Goal: Task Accomplishment & Management: Use online tool/utility

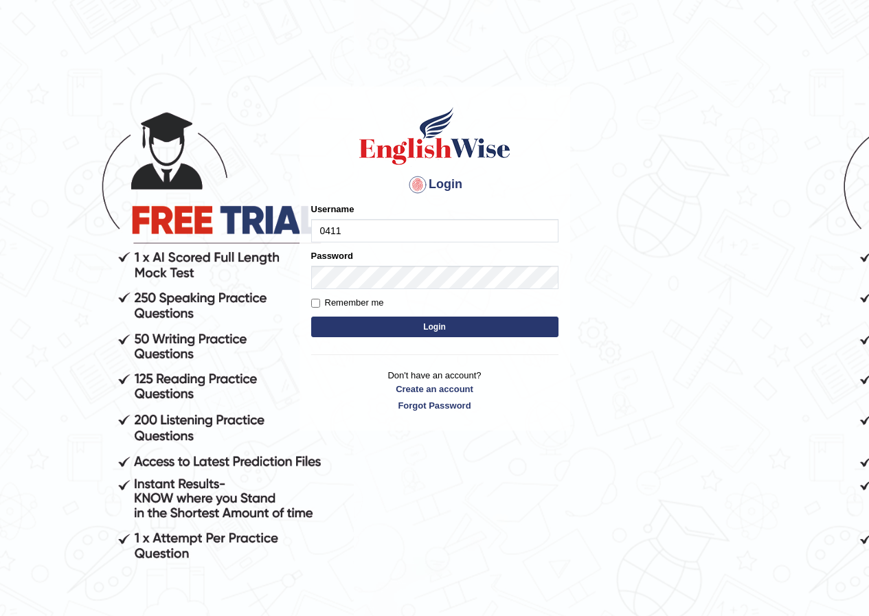
type input "0411282079"
click at [418, 331] on button "Login" at bounding box center [434, 327] width 247 height 21
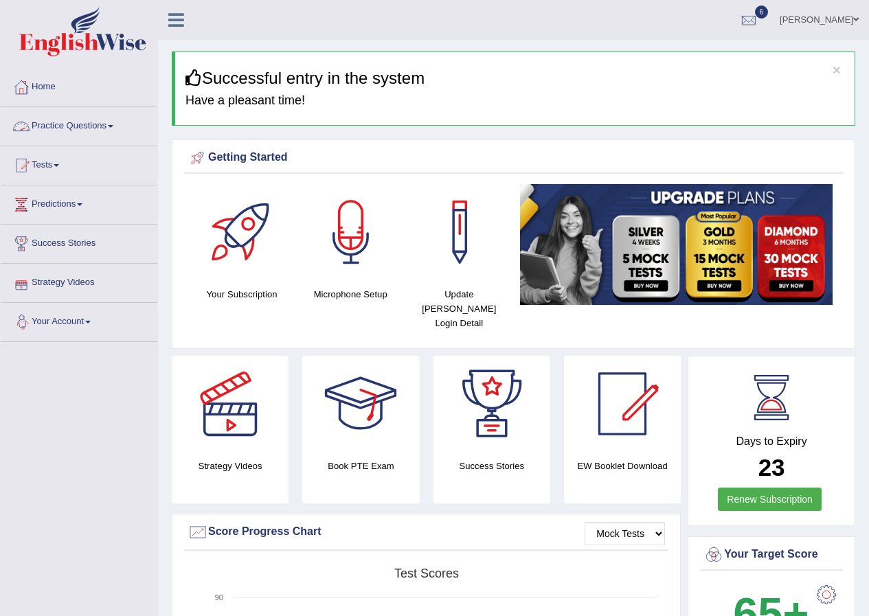
click at [112, 126] on link "Practice Questions" at bounding box center [79, 124] width 157 height 34
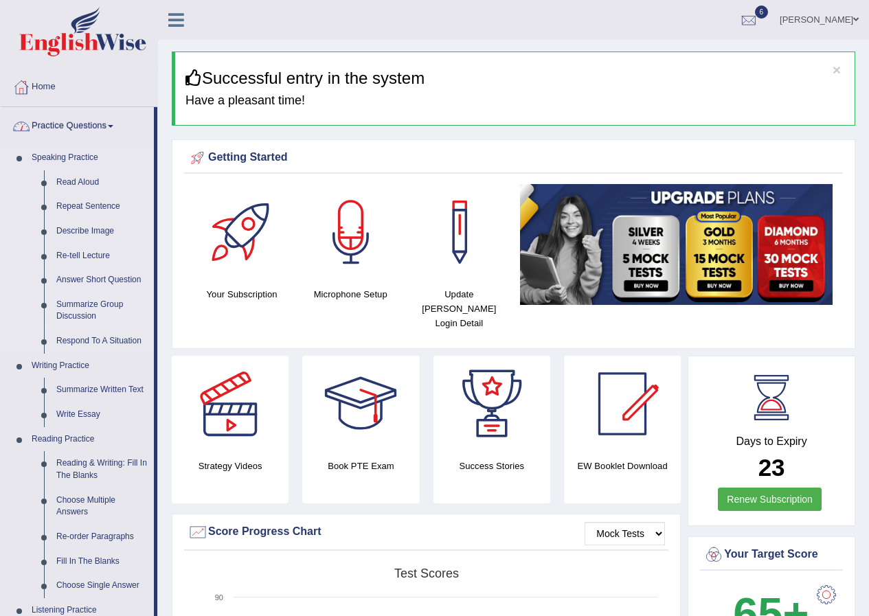
click at [114, 303] on link "Summarize Group Discussion" at bounding box center [102, 311] width 104 height 36
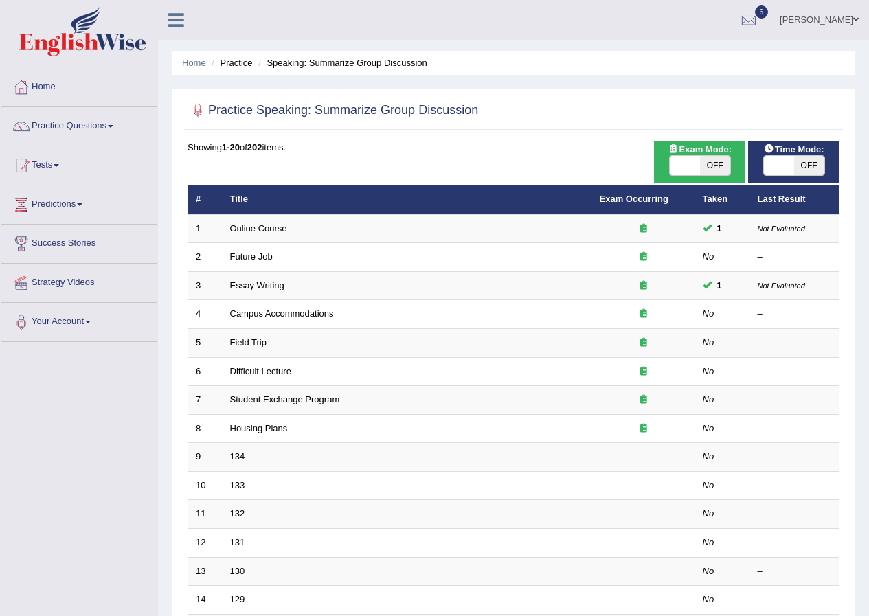
scroll to position [137, 0]
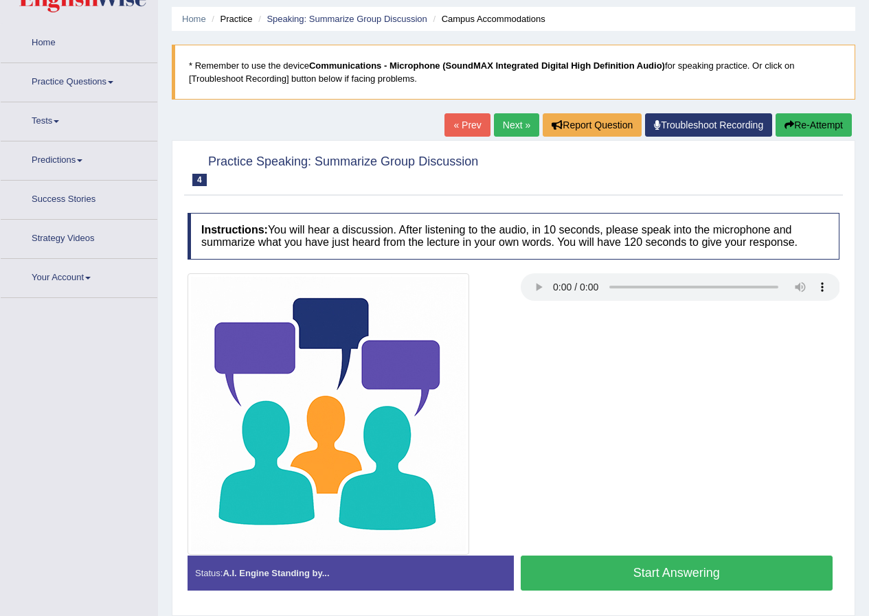
scroll to position [69, 0]
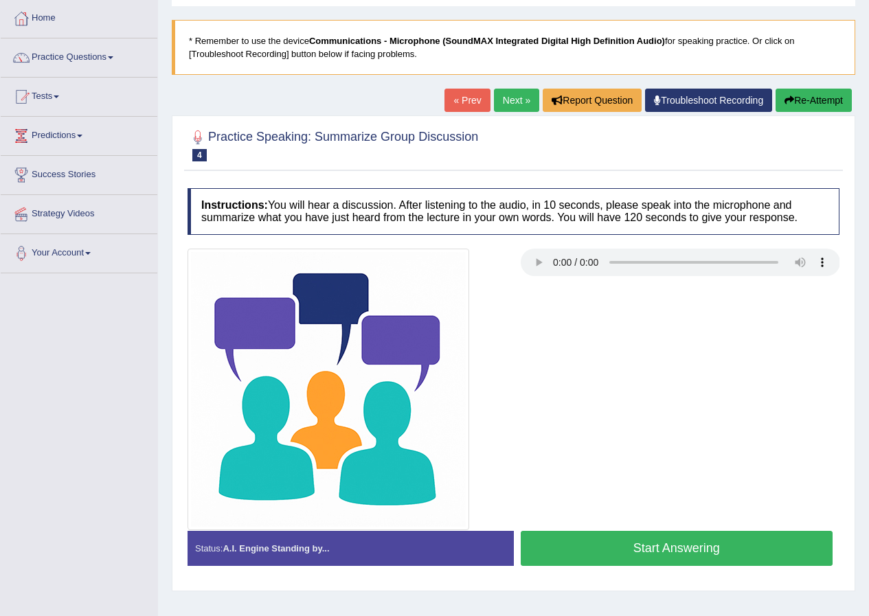
click at [607, 418] on div at bounding box center [514, 390] width 666 height 282
drag, startPoint x: 643, startPoint y: 547, endPoint x: 632, endPoint y: 574, distance: 29.0
click at [635, 557] on button "Start Answering" at bounding box center [677, 548] width 313 height 35
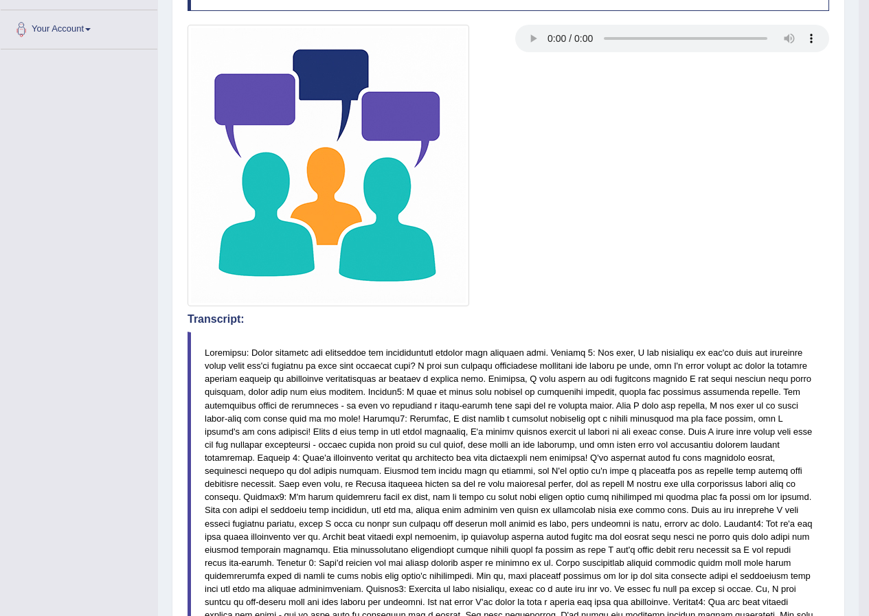
scroll to position [0, 0]
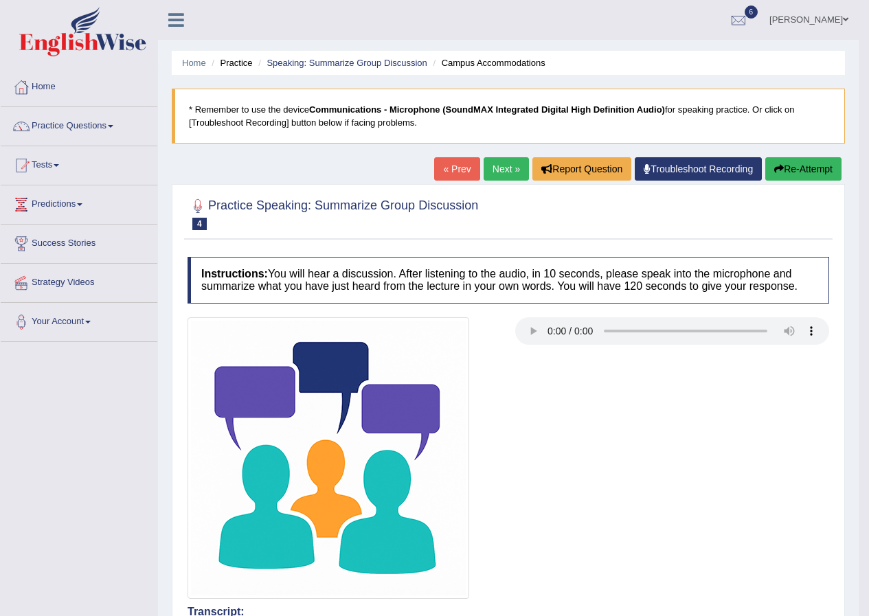
click at [497, 162] on link "Next »" at bounding box center [506, 168] width 45 height 23
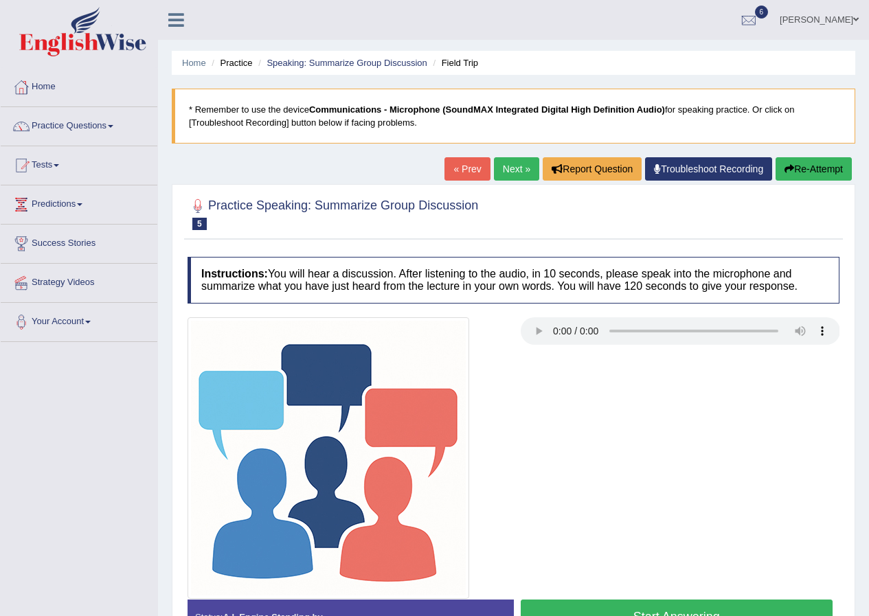
click at [466, 167] on link "« Prev" at bounding box center [467, 168] width 45 height 23
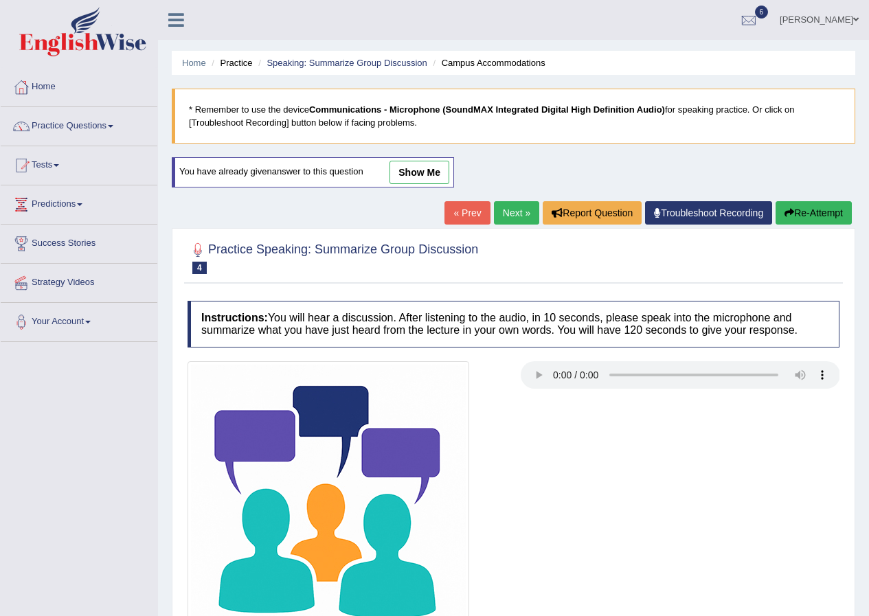
click at [500, 220] on link "Next »" at bounding box center [516, 212] width 45 height 23
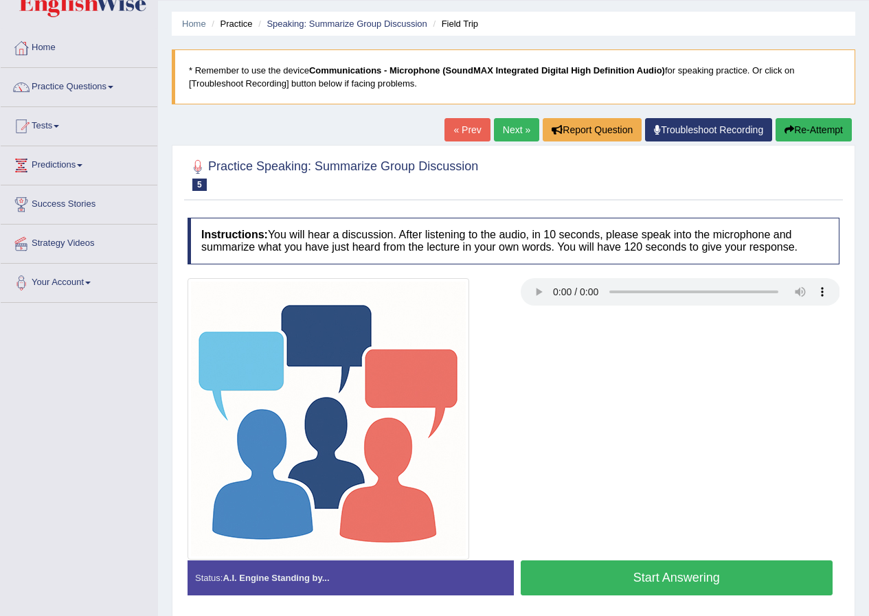
scroll to position [105, 0]
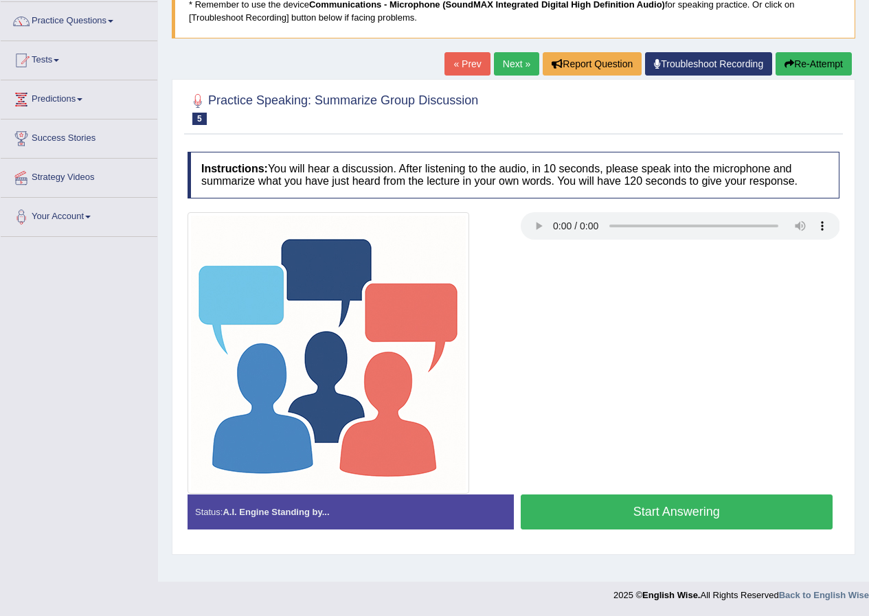
click at [632, 512] on button "Start Answering" at bounding box center [677, 512] width 313 height 35
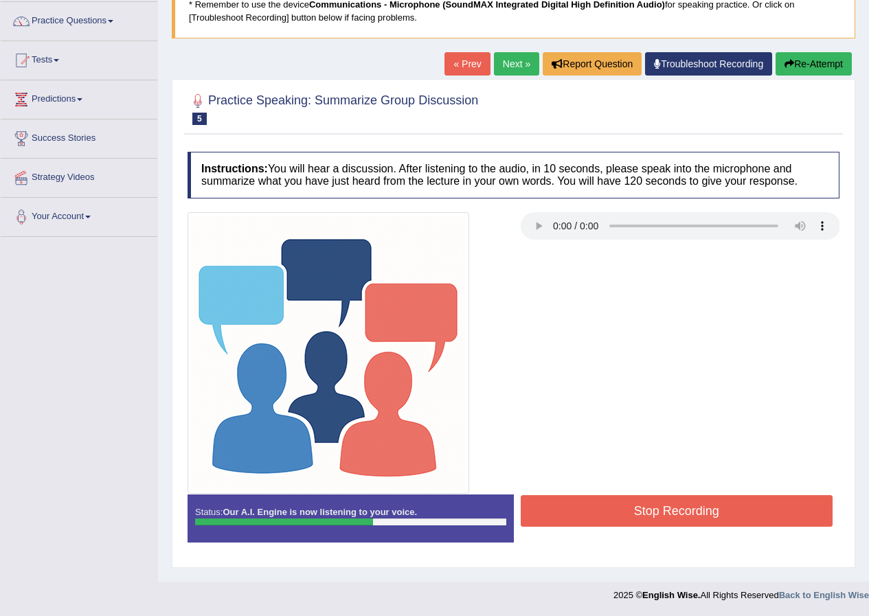
click at [667, 512] on button "Stop Recording" at bounding box center [677, 511] width 313 height 32
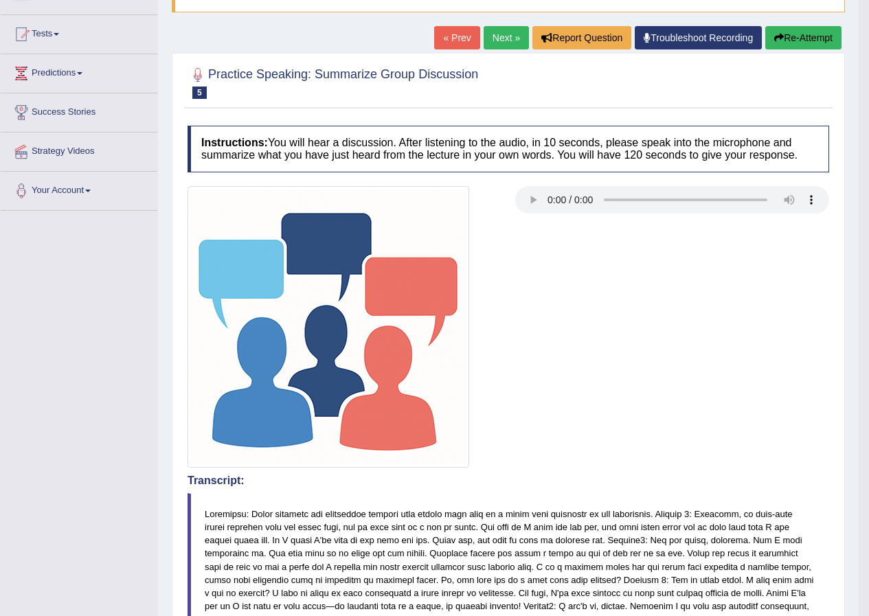
scroll to position [0, 0]
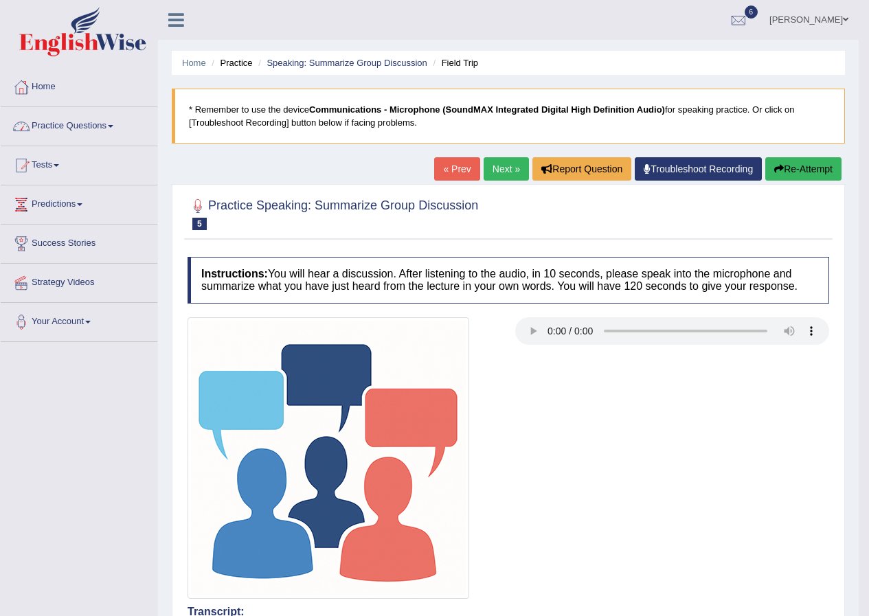
click at [113, 123] on link "Practice Questions" at bounding box center [79, 124] width 157 height 34
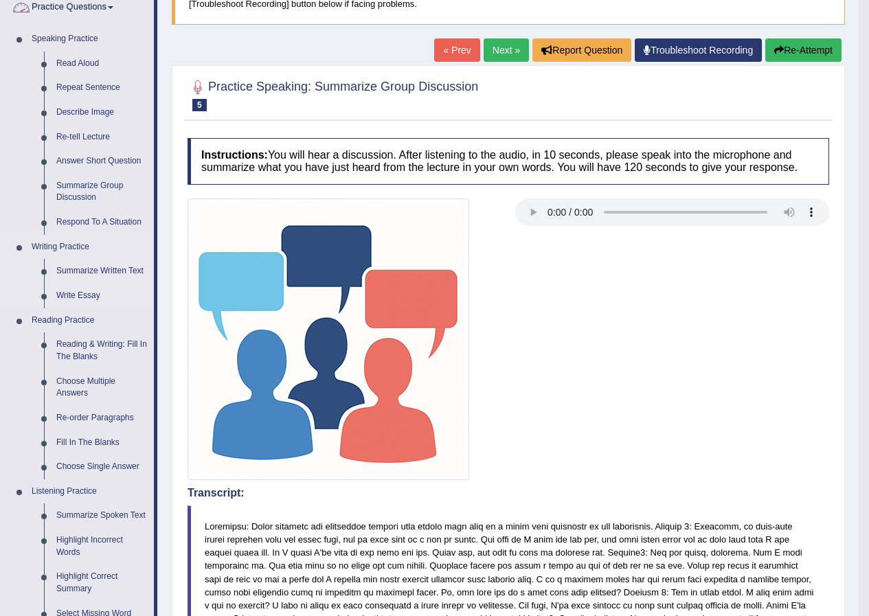
scroll to position [137, 0]
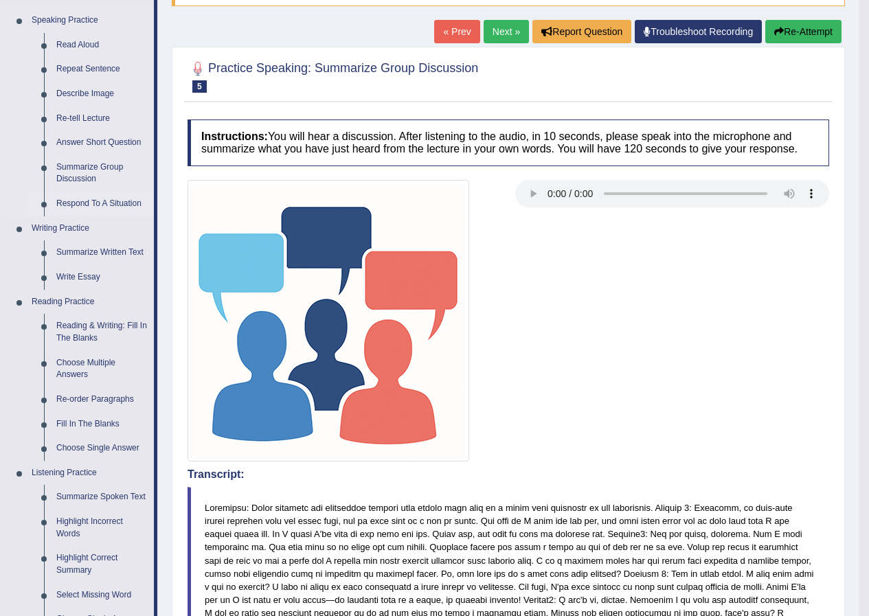
click at [101, 205] on link "Respond To A Situation" at bounding box center [102, 204] width 104 height 25
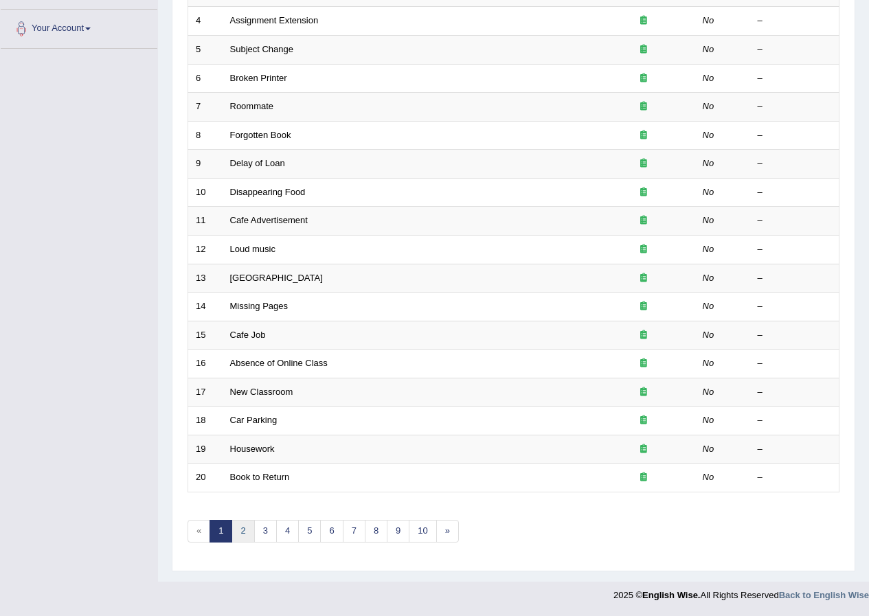
click at [243, 537] on link "2" at bounding box center [243, 531] width 23 height 23
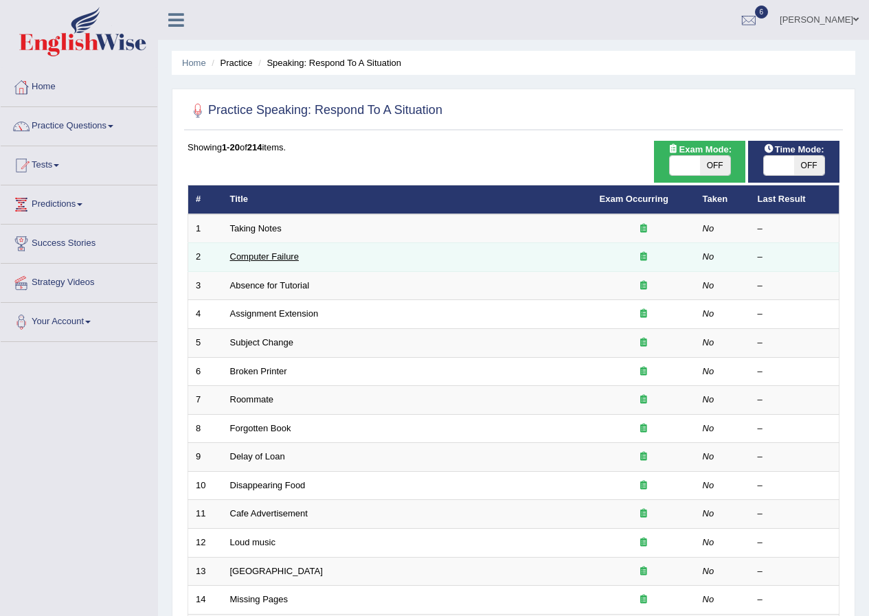
click at [279, 255] on link "Computer Failure" at bounding box center [264, 256] width 69 height 10
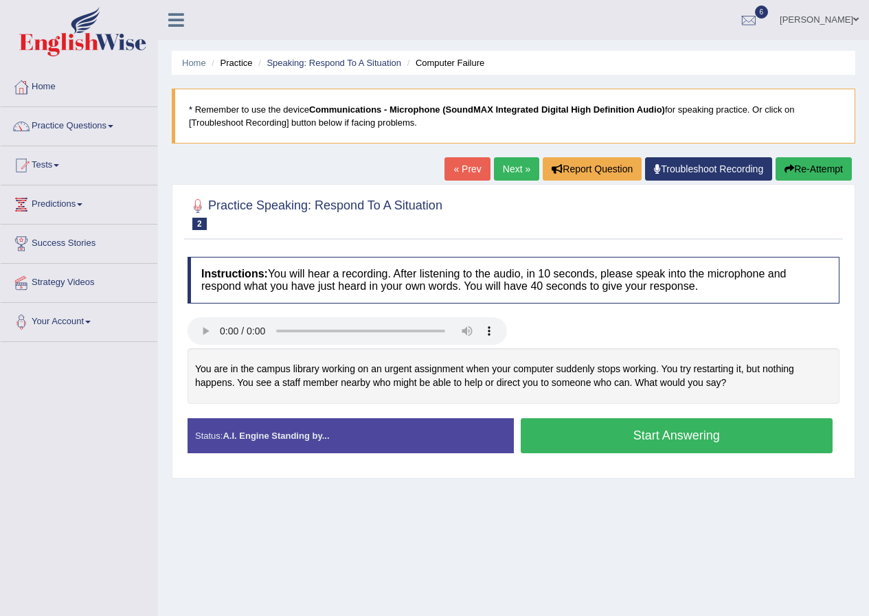
click at [566, 436] on button "Start Answering" at bounding box center [677, 435] width 313 height 35
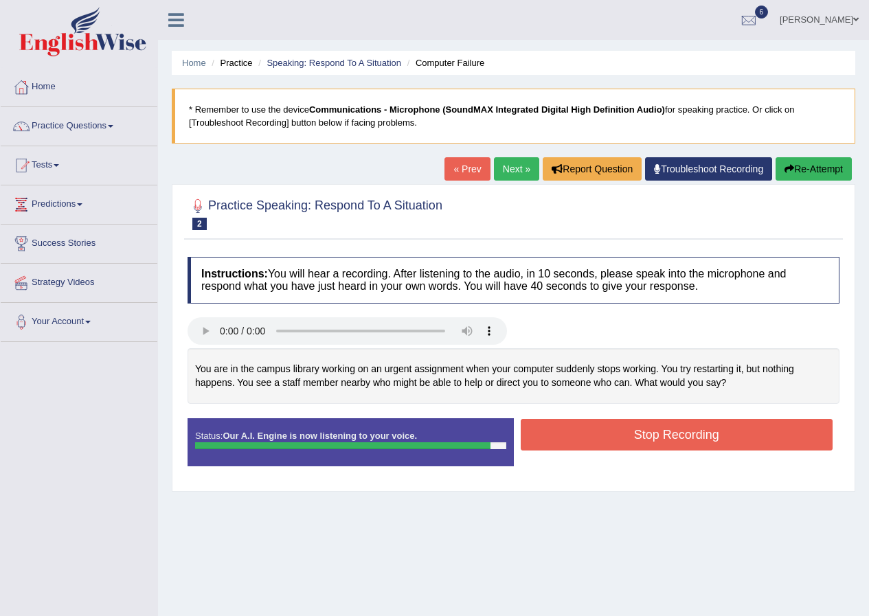
click at [566, 436] on button "Stop Recording" at bounding box center [677, 435] width 313 height 32
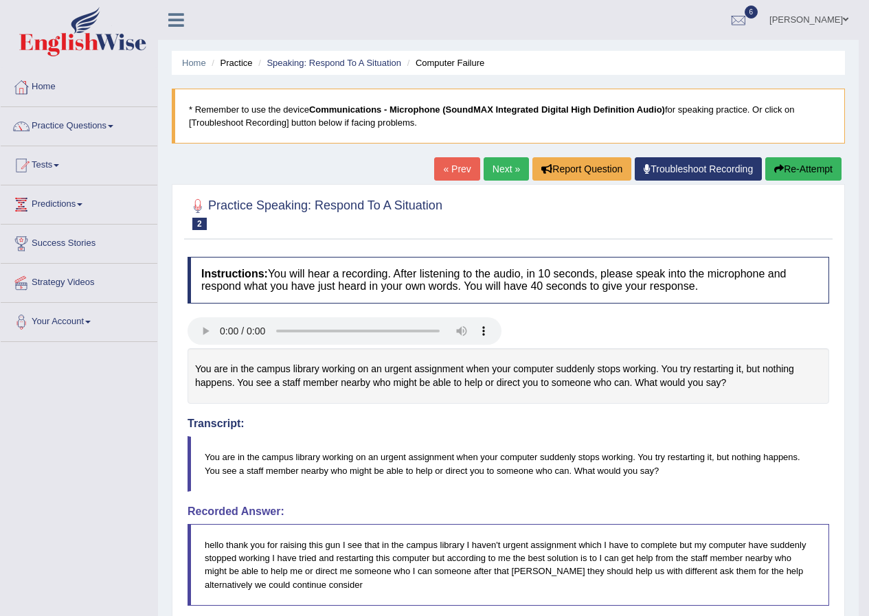
click at [500, 167] on link "Next »" at bounding box center [506, 168] width 45 height 23
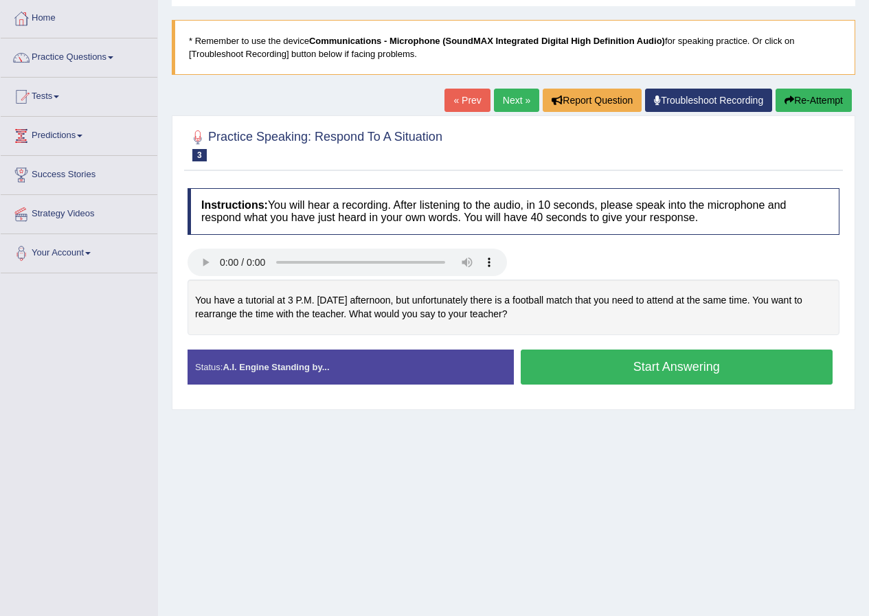
click at [688, 363] on button "Start Answering" at bounding box center [677, 367] width 313 height 35
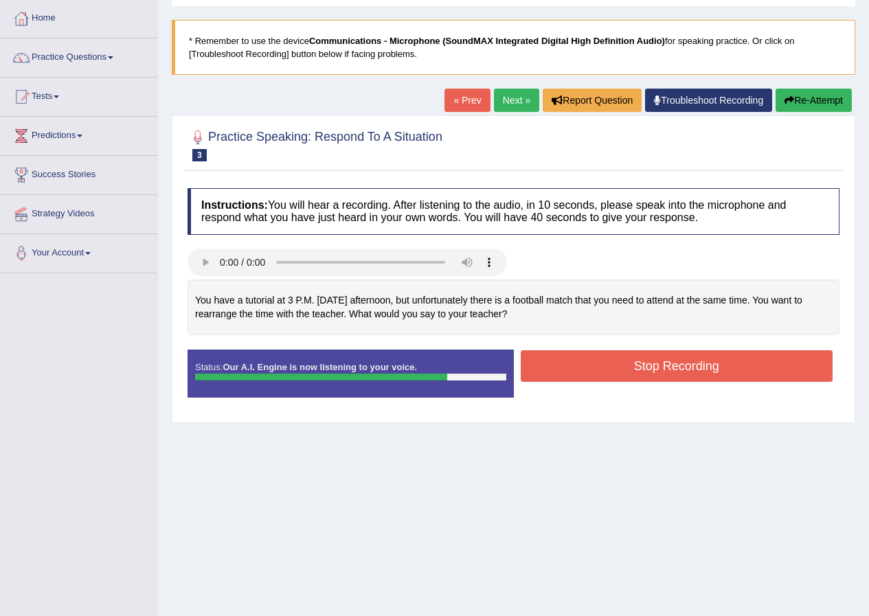
click at [688, 363] on button "Stop Recording" at bounding box center [677, 366] width 313 height 32
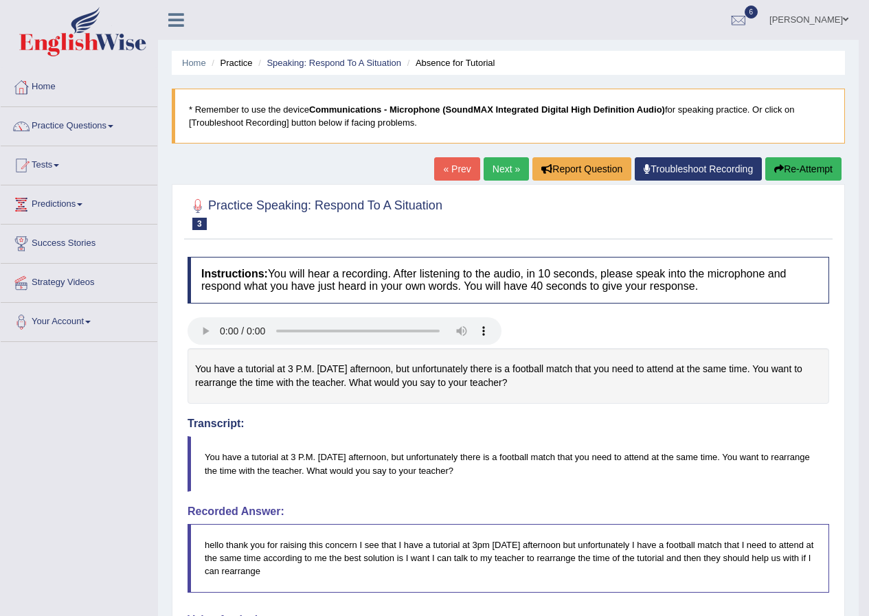
click at [501, 160] on link "Next »" at bounding box center [506, 168] width 45 height 23
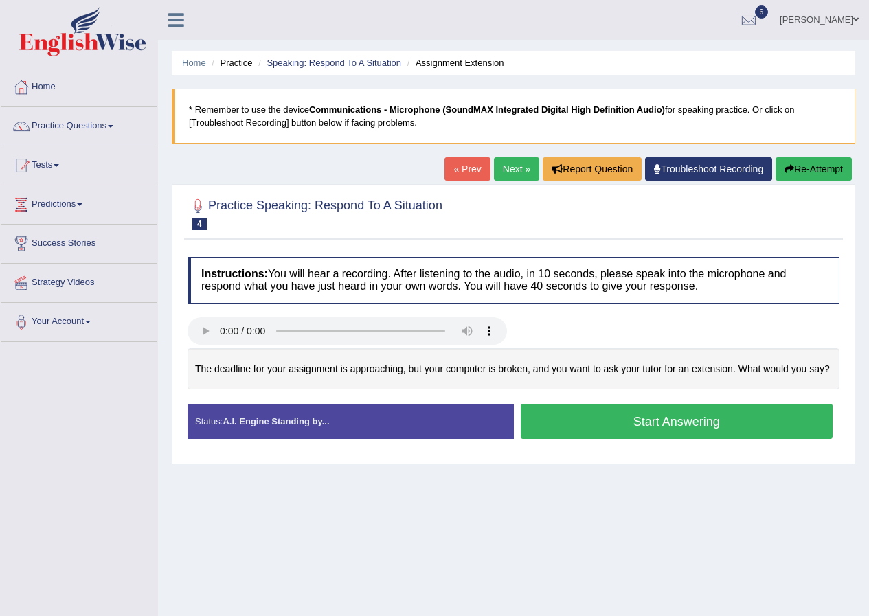
click at [562, 420] on button "Start Answering" at bounding box center [677, 421] width 313 height 35
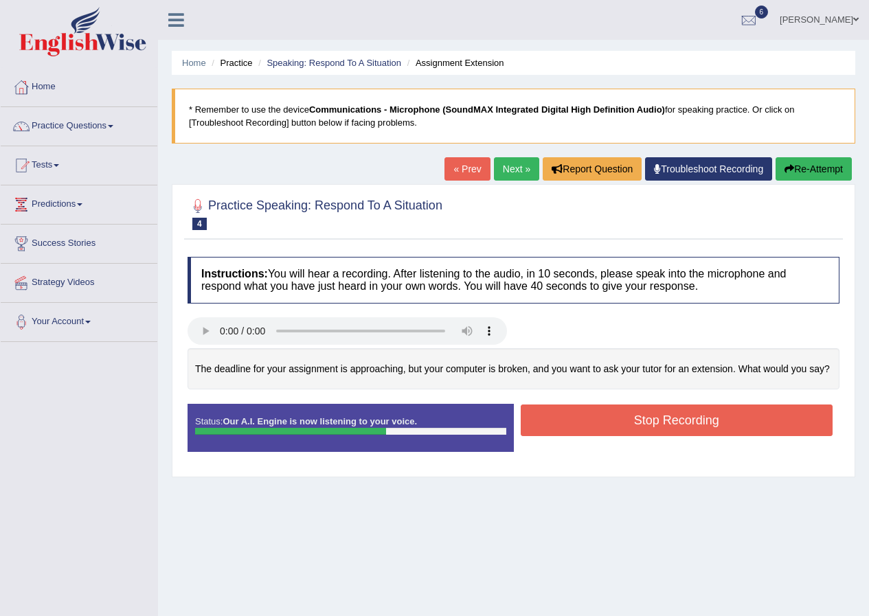
click at [565, 420] on button "Stop Recording" at bounding box center [677, 421] width 313 height 32
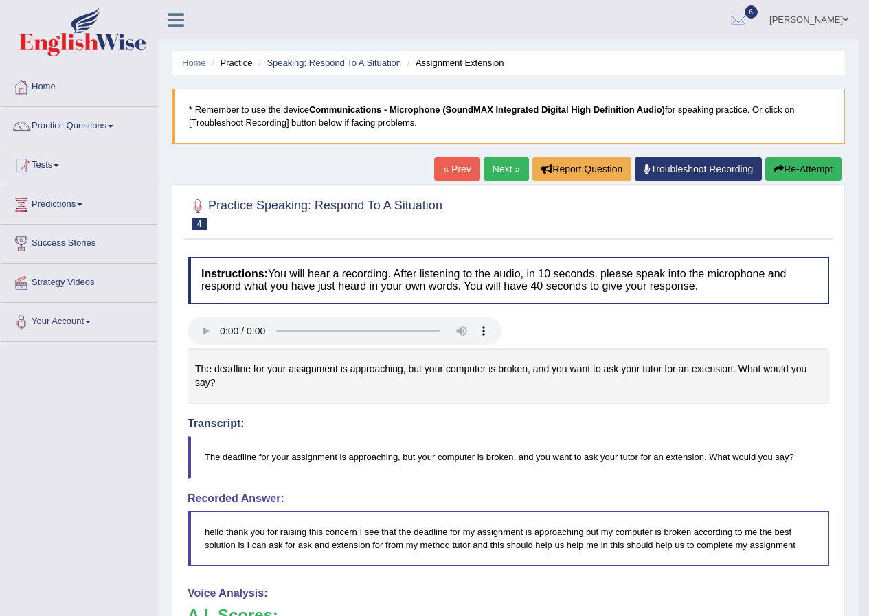
click at [511, 165] on link "Next »" at bounding box center [506, 168] width 45 height 23
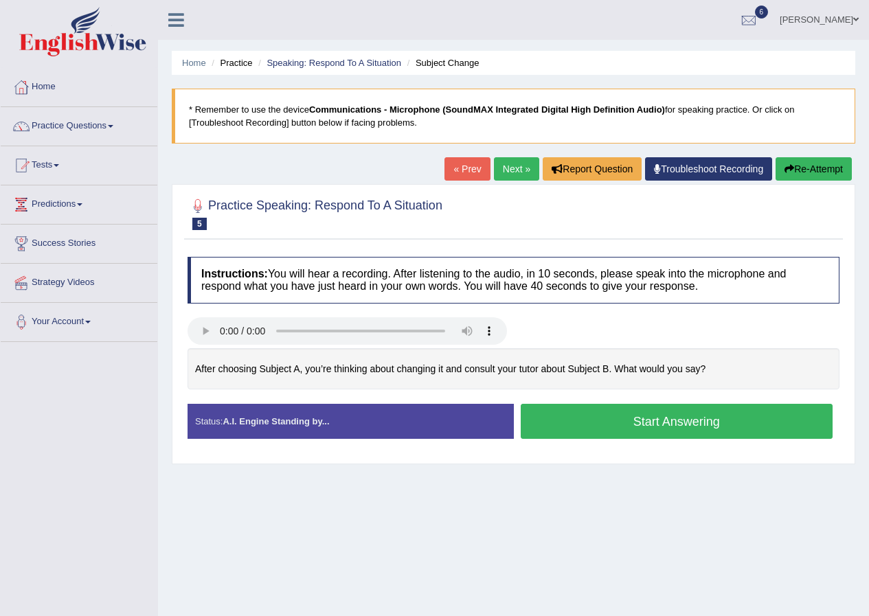
click at [631, 427] on button "Start Answering" at bounding box center [677, 421] width 313 height 35
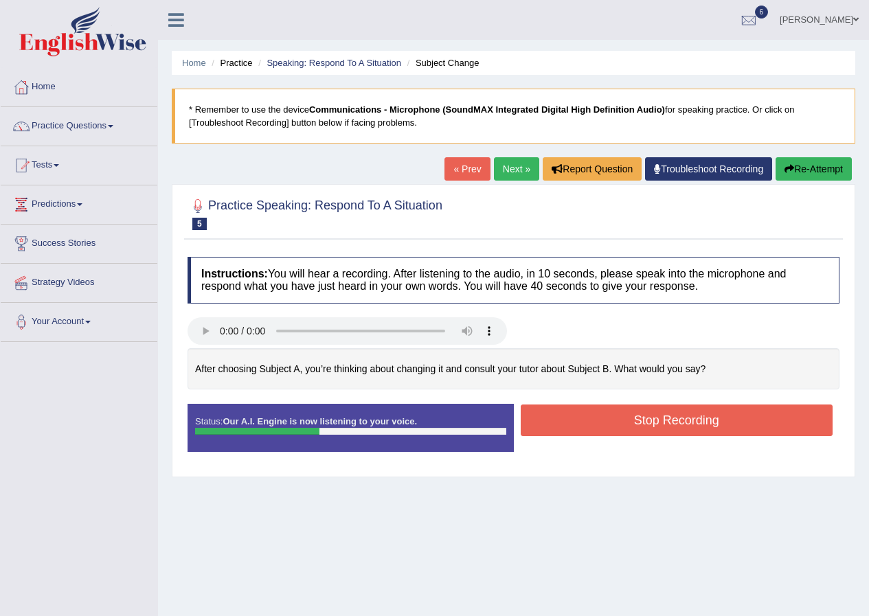
click at [631, 427] on button "Stop Recording" at bounding box center [677, 421] width 313 height 32
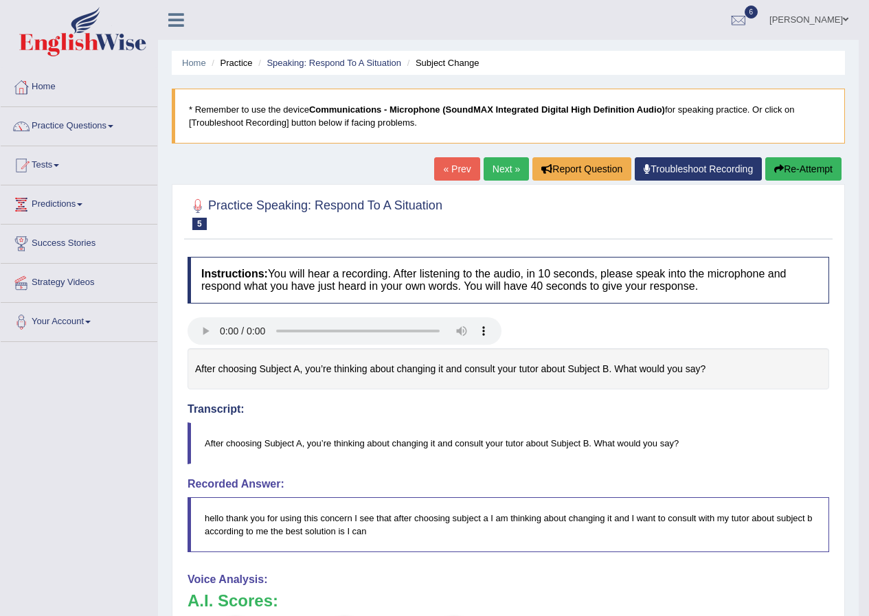
click at [497, 167] on link "Next »" at bounding box center [506, 168] width 45 height 23
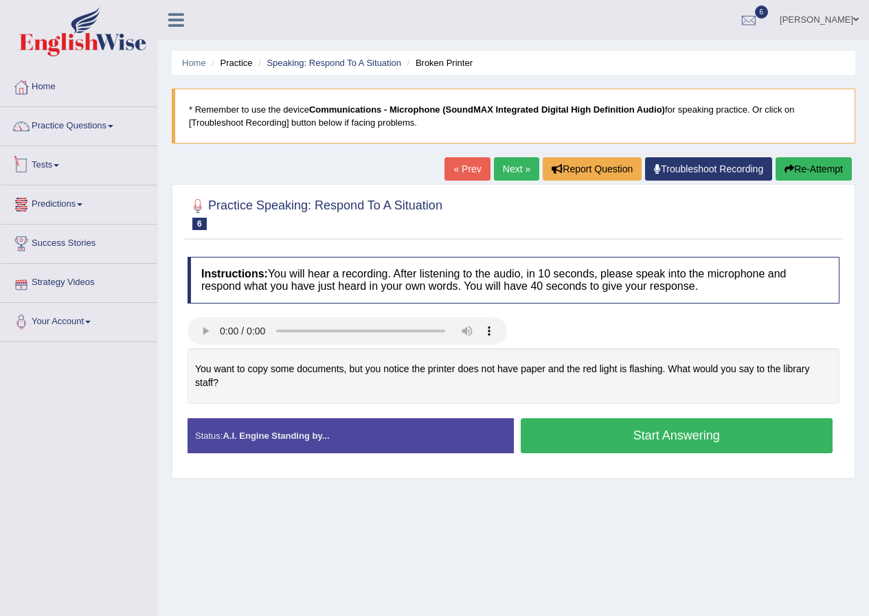
click at [58, 166] on link "Tests" at bounding box center [79, 163] width 157 height 34
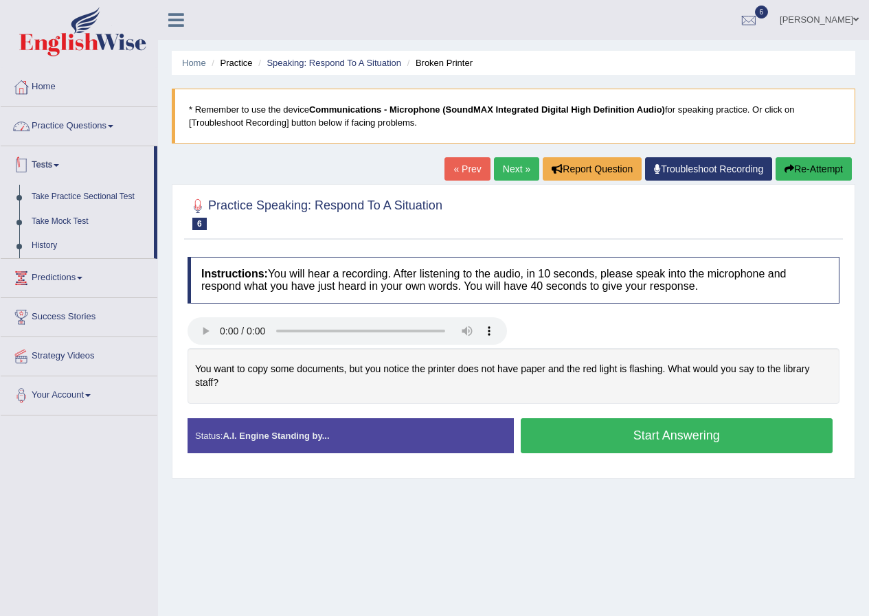
click at [98, 124] on link "Practice Questions" at bounding box center [79, 124] width 157 height 34
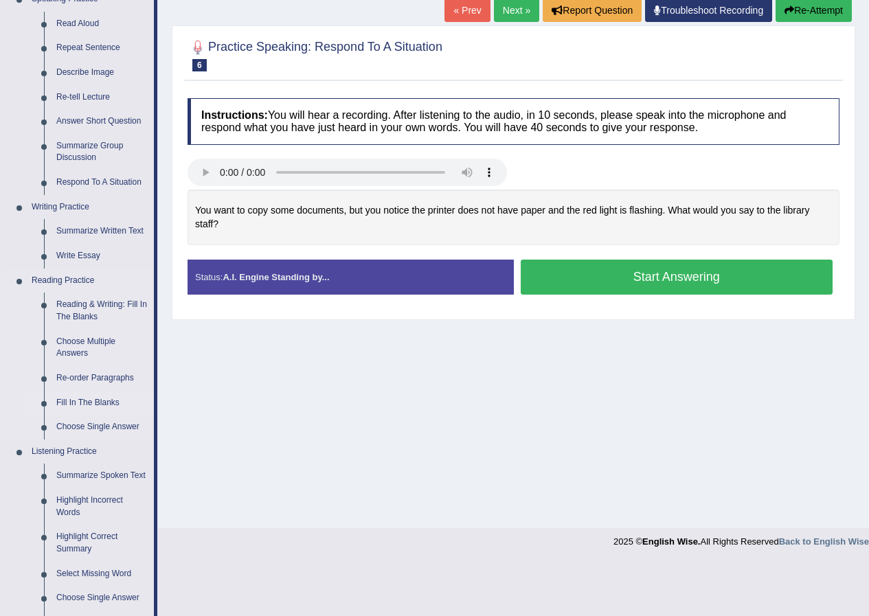
scroll to position [206, 0]
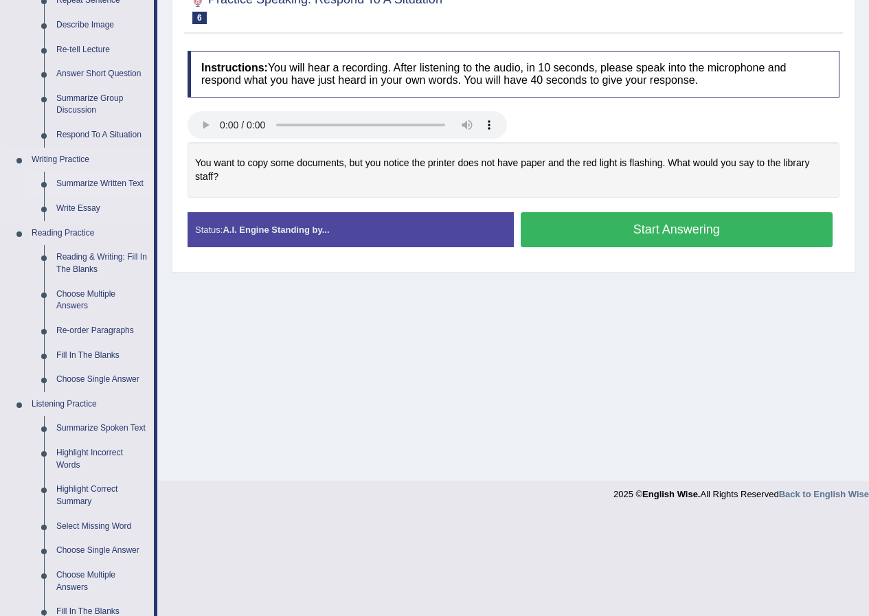
click at [104, 181] on link "Summarize Written Text" at bounding box center [102, 184] width 104 height 25
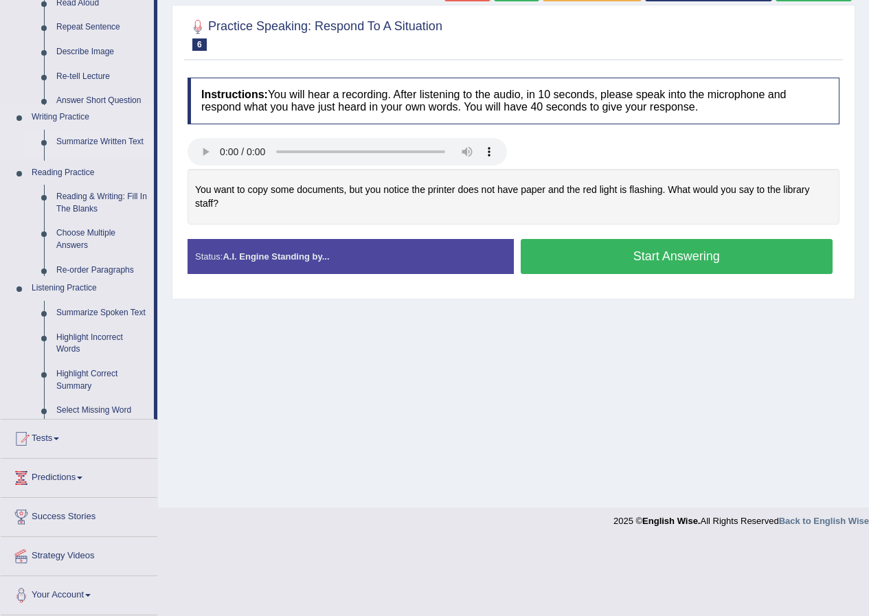
scroll to position [105, 0]
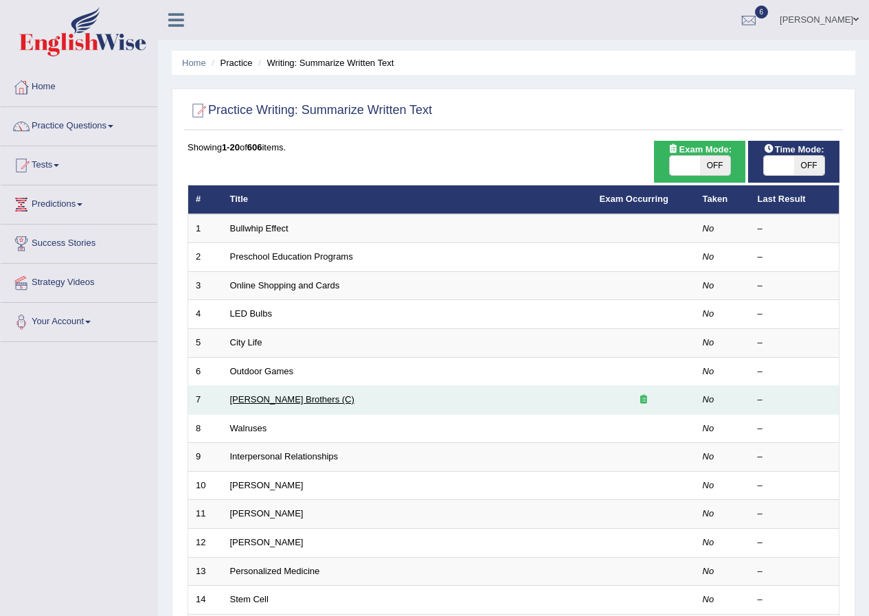
click at [297, 403] on link "Wright Brothers (C)" at bounding box center [292, 399] width 124 height 10
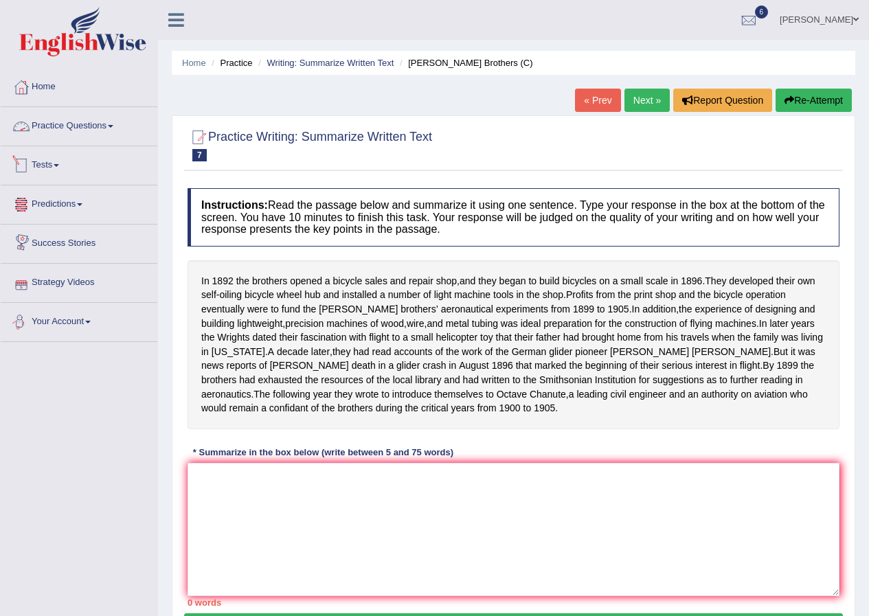
click at [91, 122] on link "Practice Questions" at bounding box center [79, 124] width 157 height 34
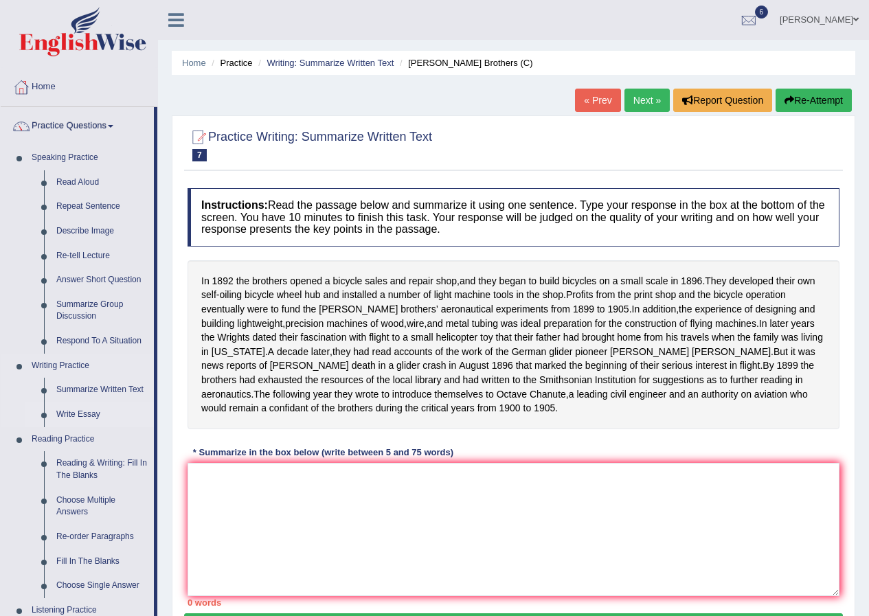
click at [84, 411] on link "Write Essay" at bounding box center [102, 415] width 104 height 25
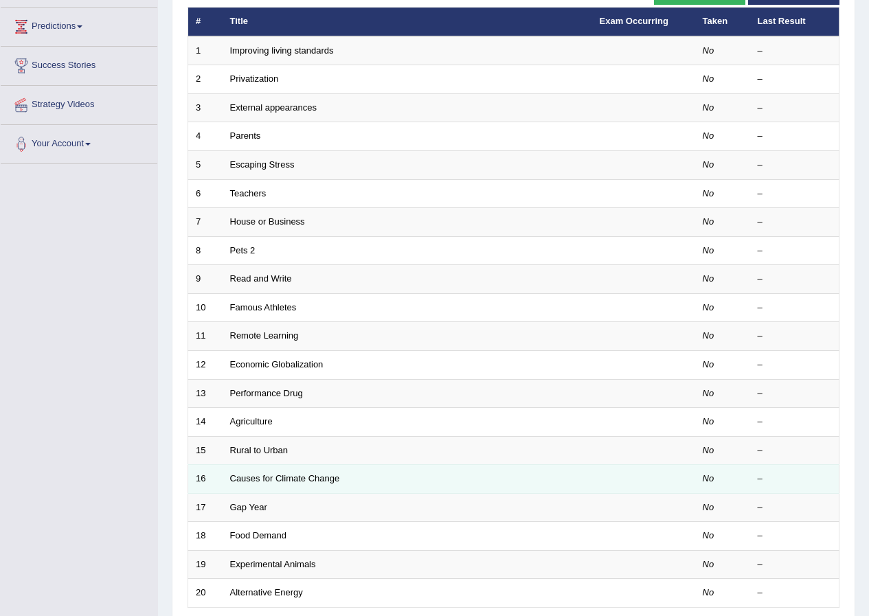
scroll to position [206, 0]
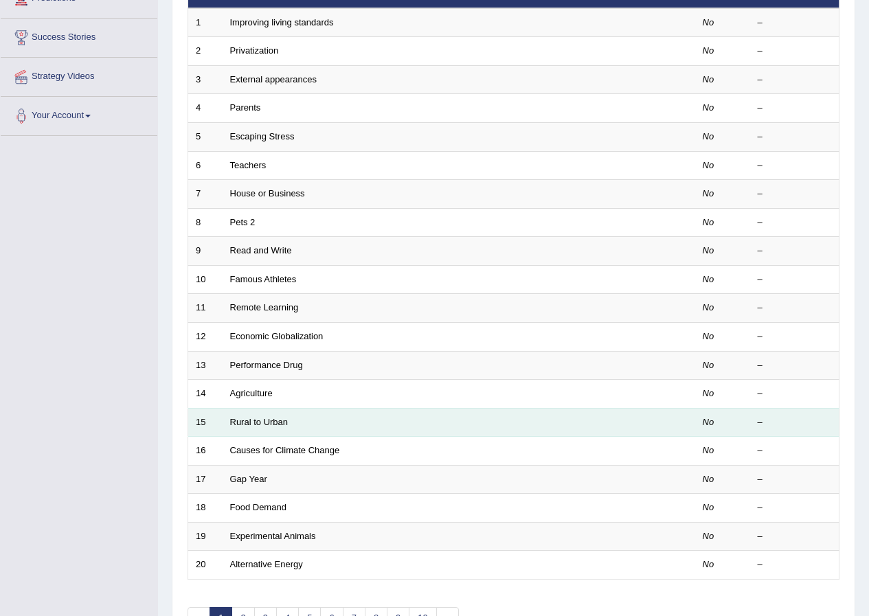
click at [278, 431] on td "Rural to Urban" at bounding box center [408, 422] width 370 height 29
click at [258, 423] on link "Rural to Urban" at bounding box center [259, 422] width 58 height 10
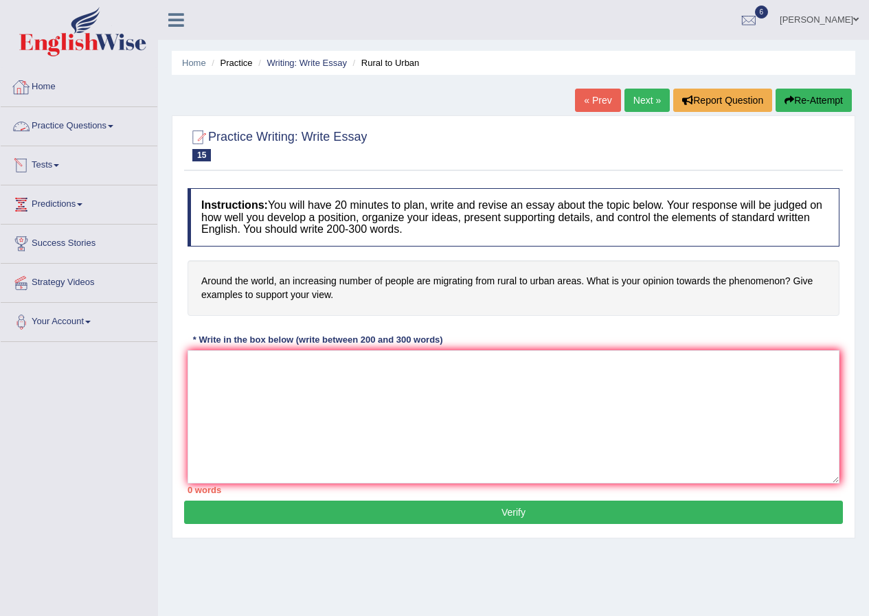
click at [57, 161] on link "Tests" at bounding box center [79, 163] width 157 height 34
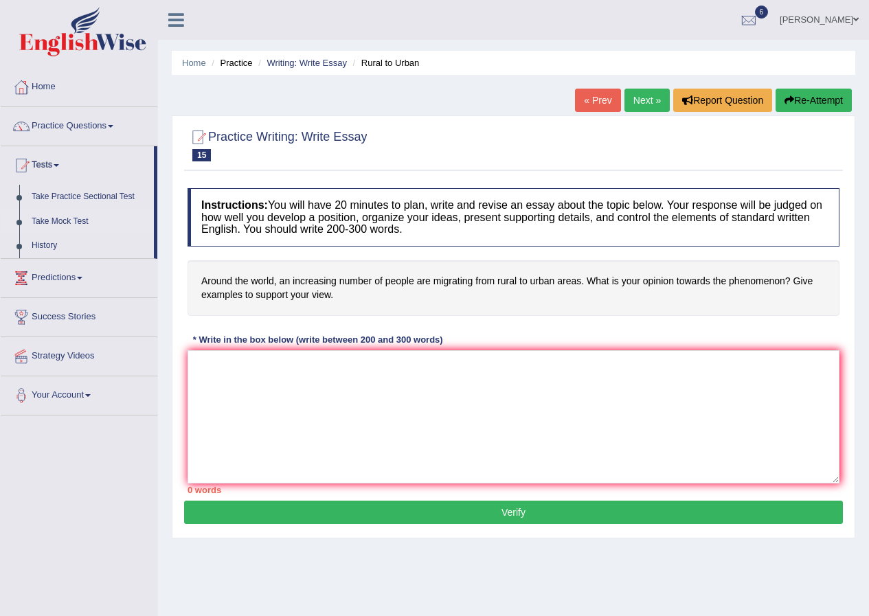
click at [77, 221] on link "Take Mock Test" at bounding box center [89, 222] width 128 height 25
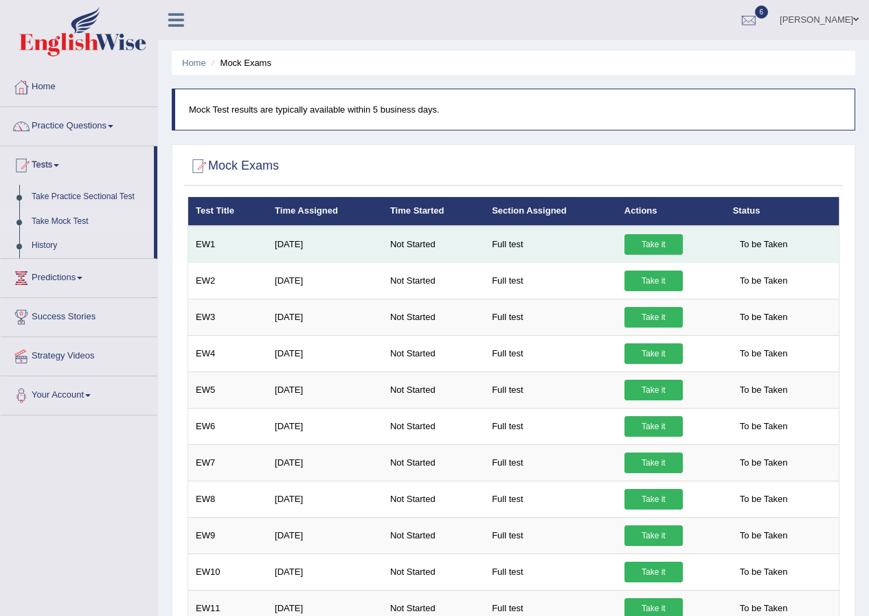
click at [645, 244] on link "Take it" at bounding box center [654, 244] width 58 height 21
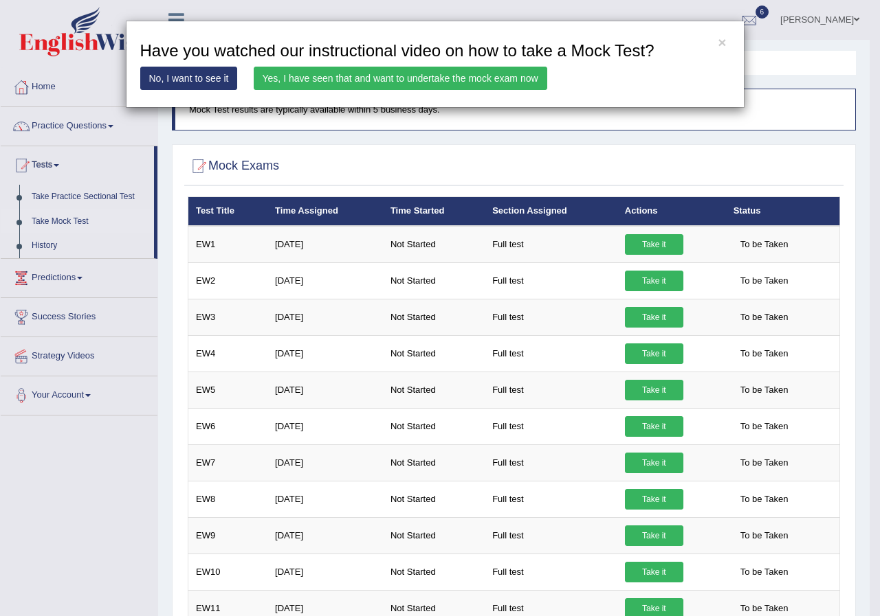
click at [343, 81] on link "Yes, I have seen that and want to undertake the mock exam now" at bounding box center [400, 78] width 293 height 23
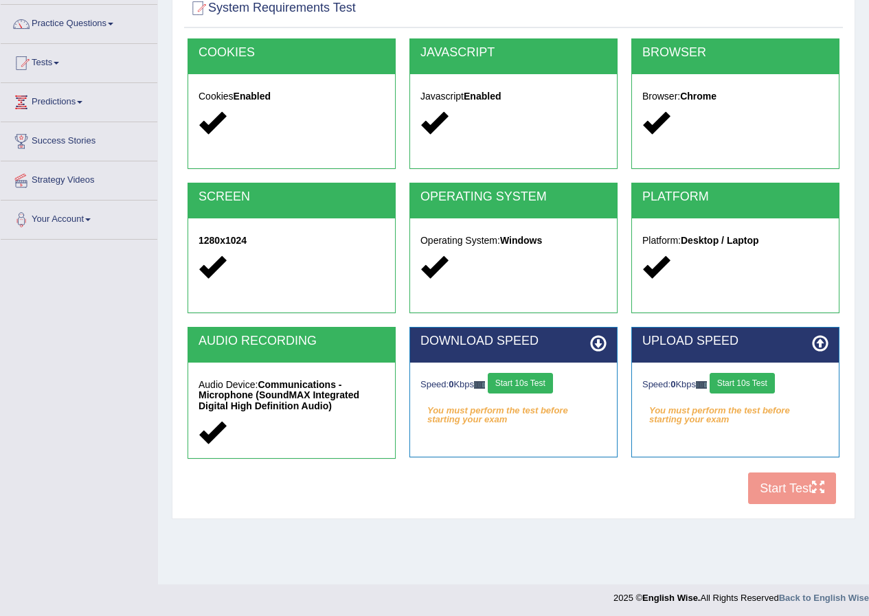
scroll to position [105, 0]
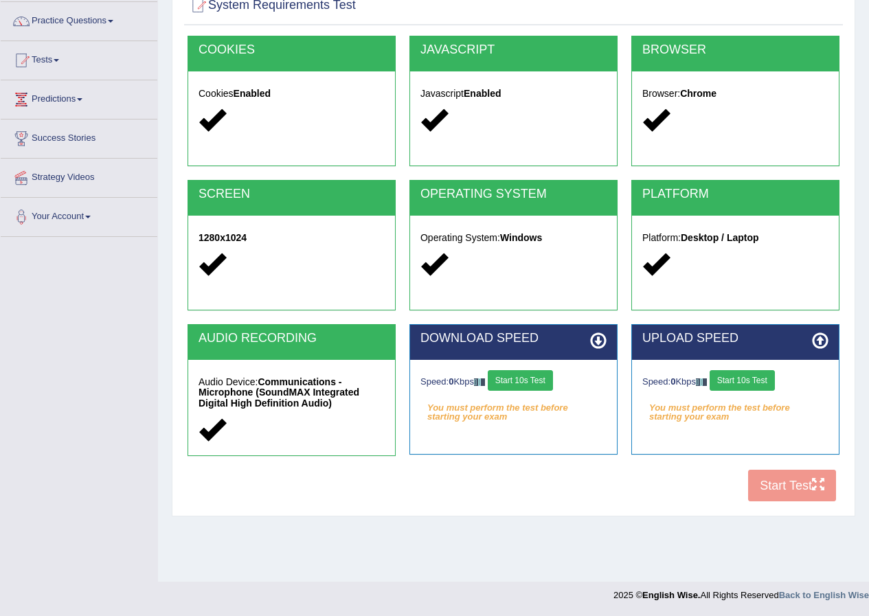
click at [517, 383] on button "Start 10s Test" at bounding box center [520, 380] width 65 height 21
click at [546, 380] on button "Start 10s Test" at bounding box center [534, 380] width 65 height 21
click at [746, 380] on button "Start 10s Test" at bounding box center [742, 380] width 65 height 21
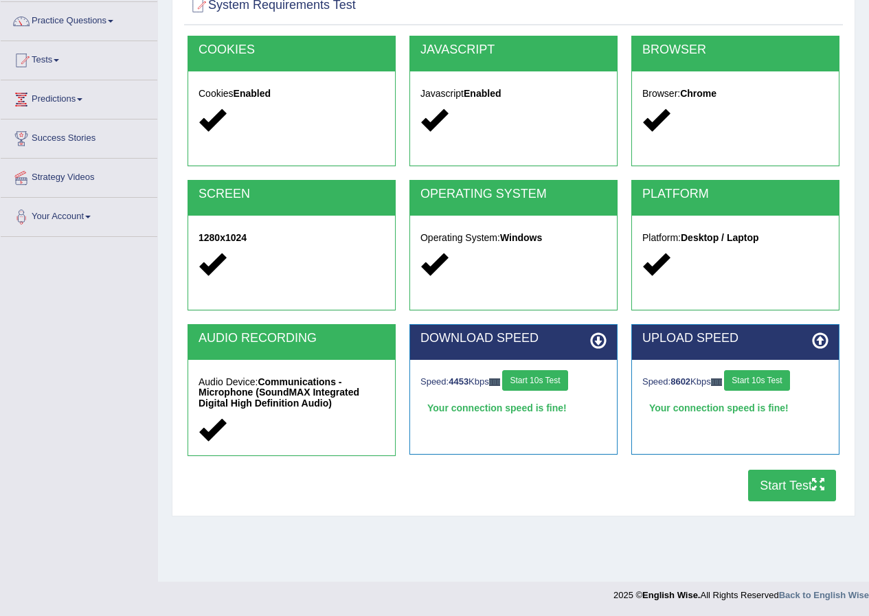
click at [803, 486] on button "Start Test" at bounding box center [792, 486] width 88 height 32
